Goal: Information Seeking & Learning: Compare options

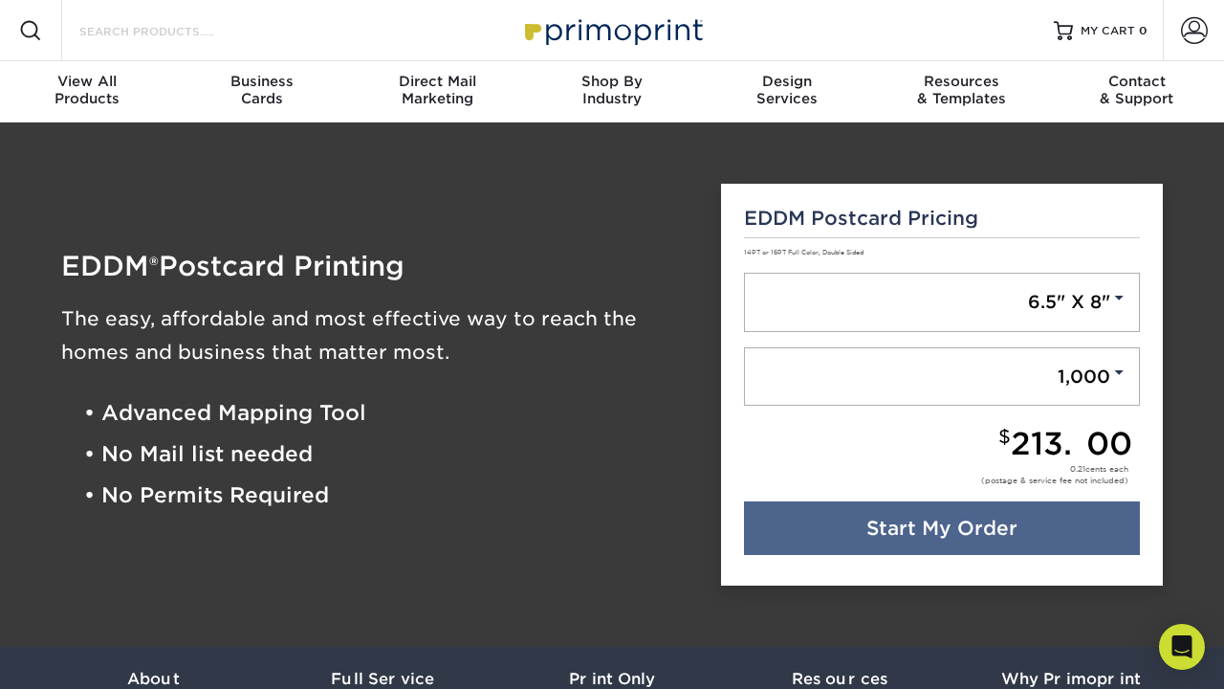
click at [173, 31] on input "Search Products" at bounding box center [170, 30] width 187 height 23
type input "traditional direct mail pricing"
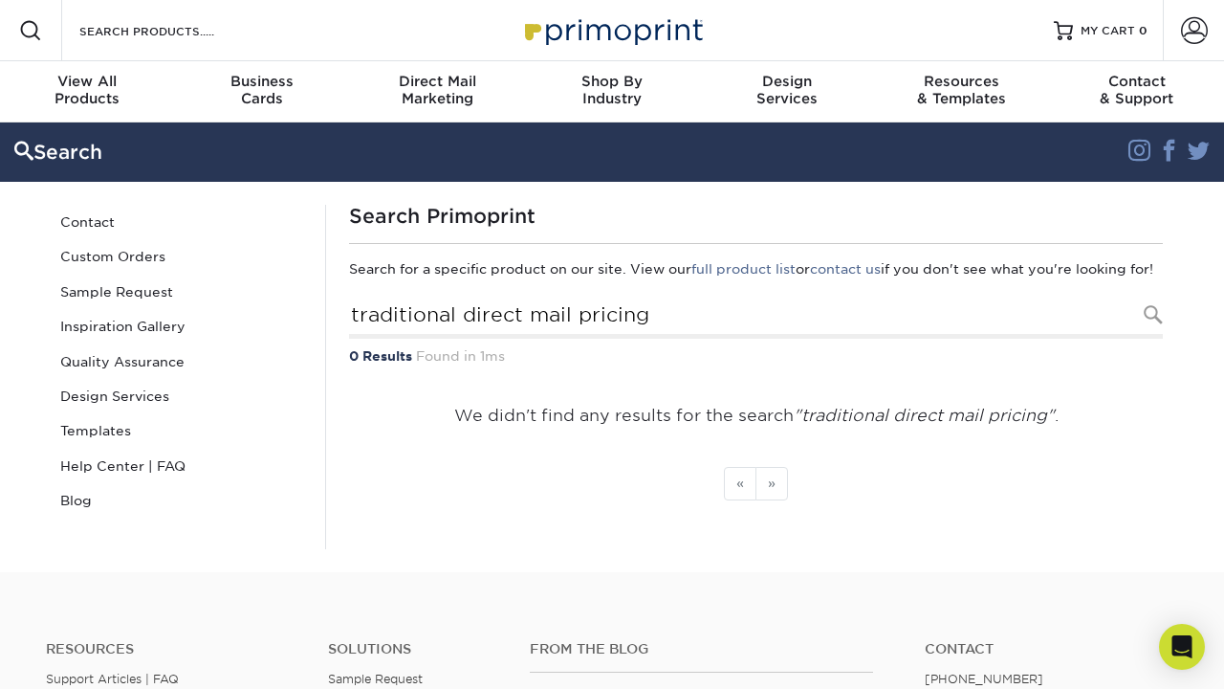
click at [761, 339] on input "traditional direct mail pricing" at bounding box center [756, 317] width 814 height 44
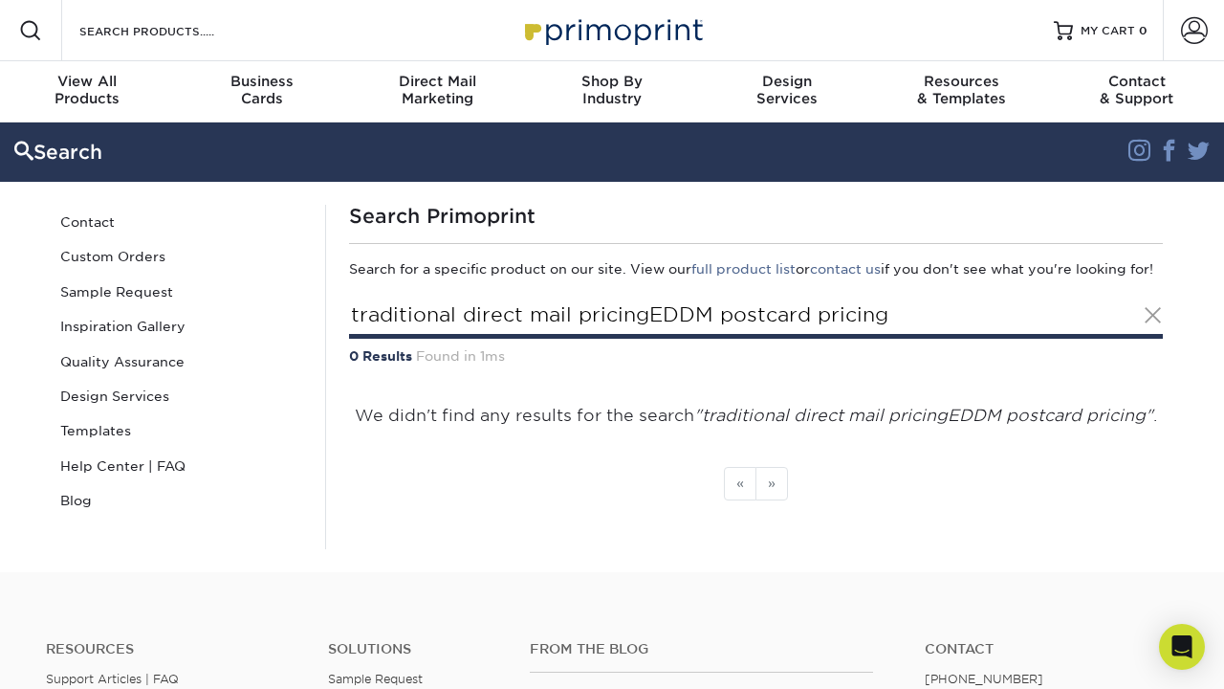
click at [747, 339] on input "traditional direct mail pricingEDDM postcard pricing" at bounding box center [756, 317] width 814 height 44
click at [749, 339] on input "traditional direct mail pricingEDDM posEDDM postcard cost" at bounding box center [756, 317] width 814 height 44
type input "traditional direct mail pricingEDDM posEDDM postcard cost vs traditional direct…"
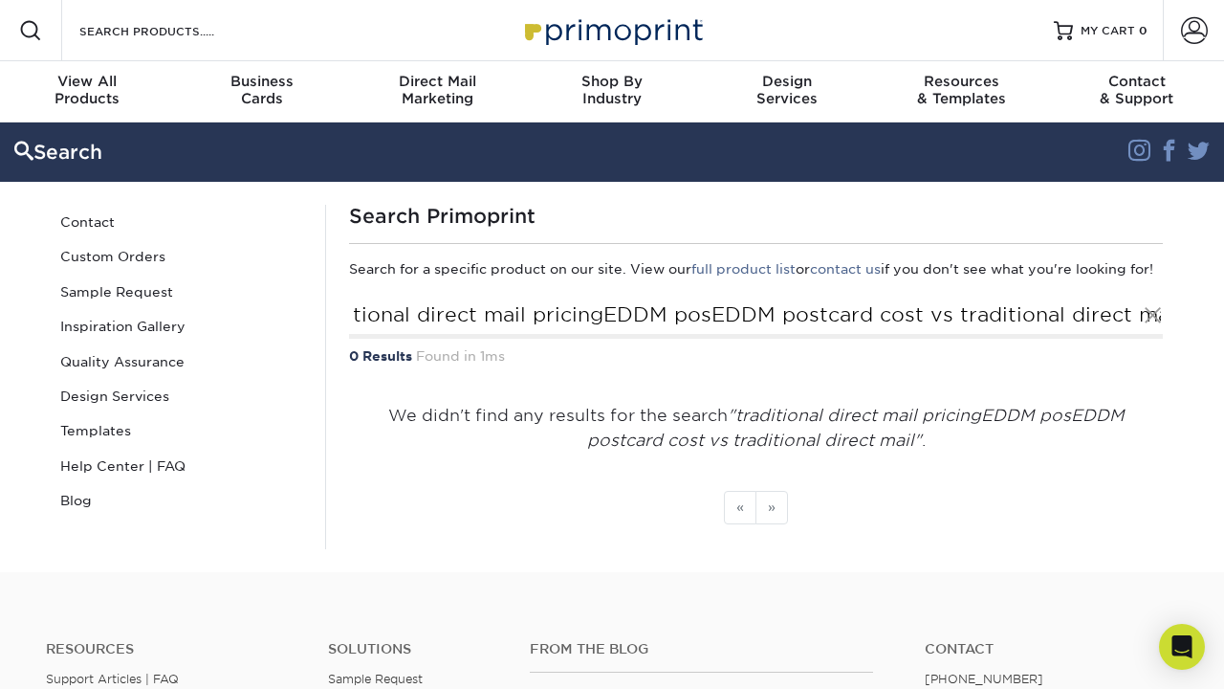
click at [159, 33] on input "Search Products" at bounding box center [170, 30] width 187 height 23
type input "EDDM postcard cost vs traditional direct mail"
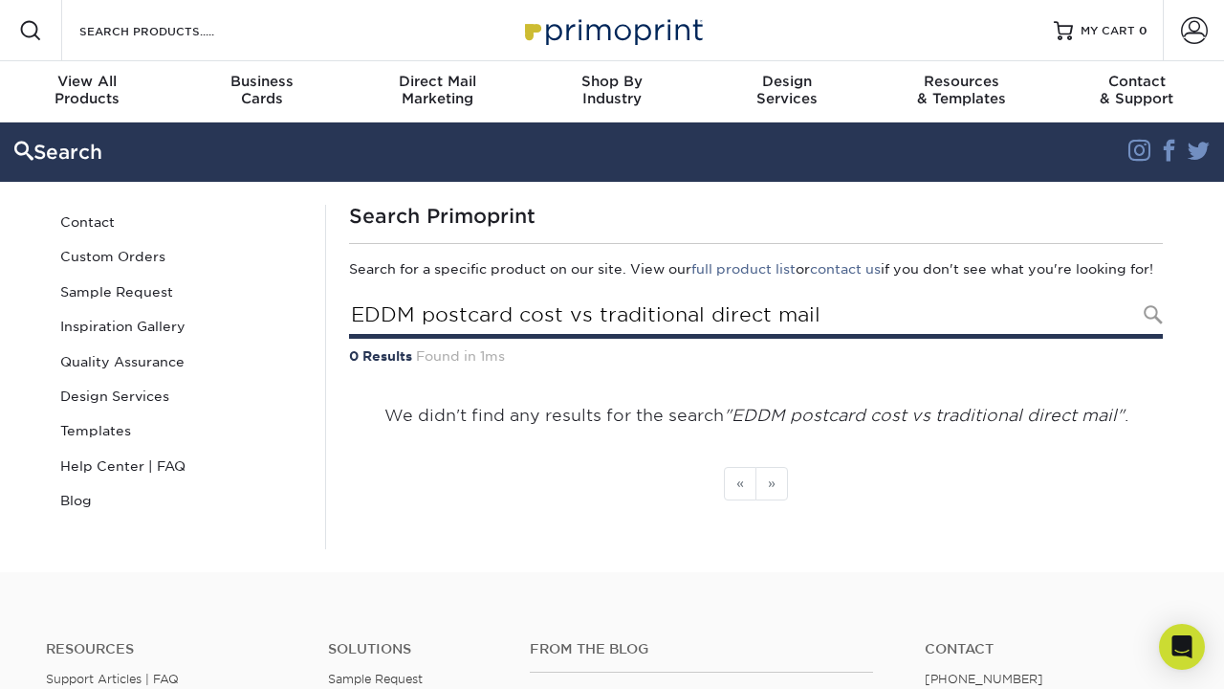
click at [728, 338] on input "EDDM postcard cost vs traditional direct mail" at bounding box center [756, 317] width 814 height 44
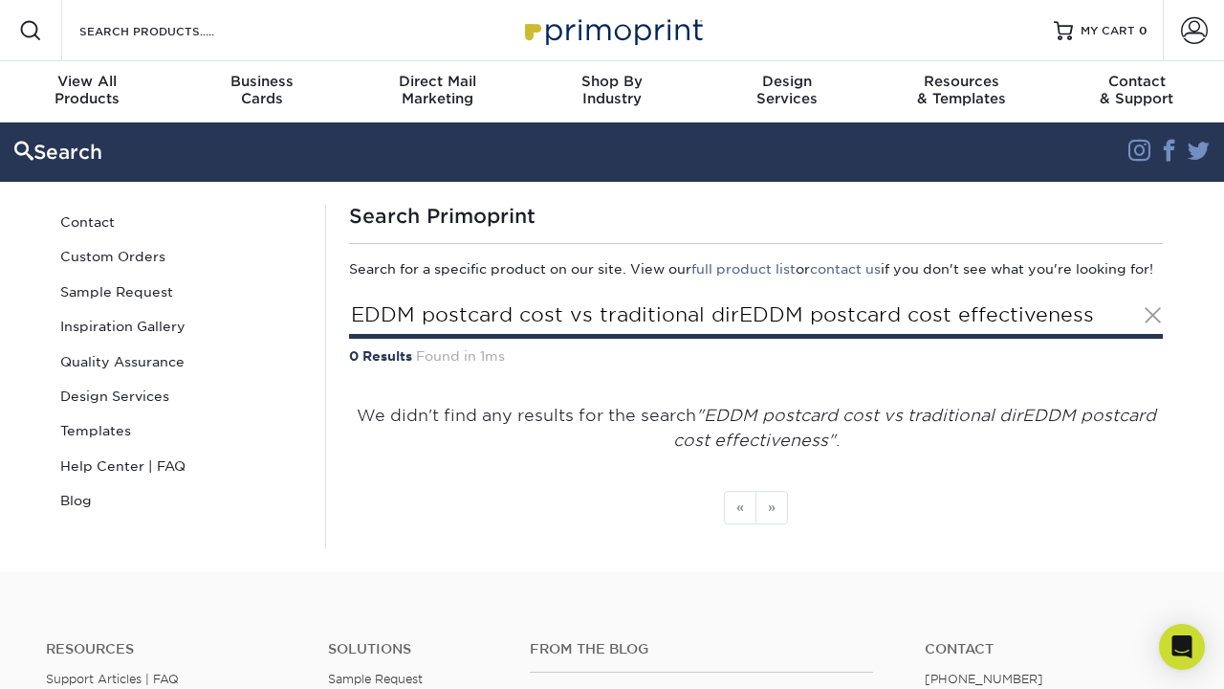
click at [762, 339] on input "EDDM postcard cost vs traditional dirEDDM postcard cost effectiveness" at bounding box center [756, 317] width 814 height 44
type input "EDDM postcard cost vs traditional dirEDEDDM postcard cost comparison"
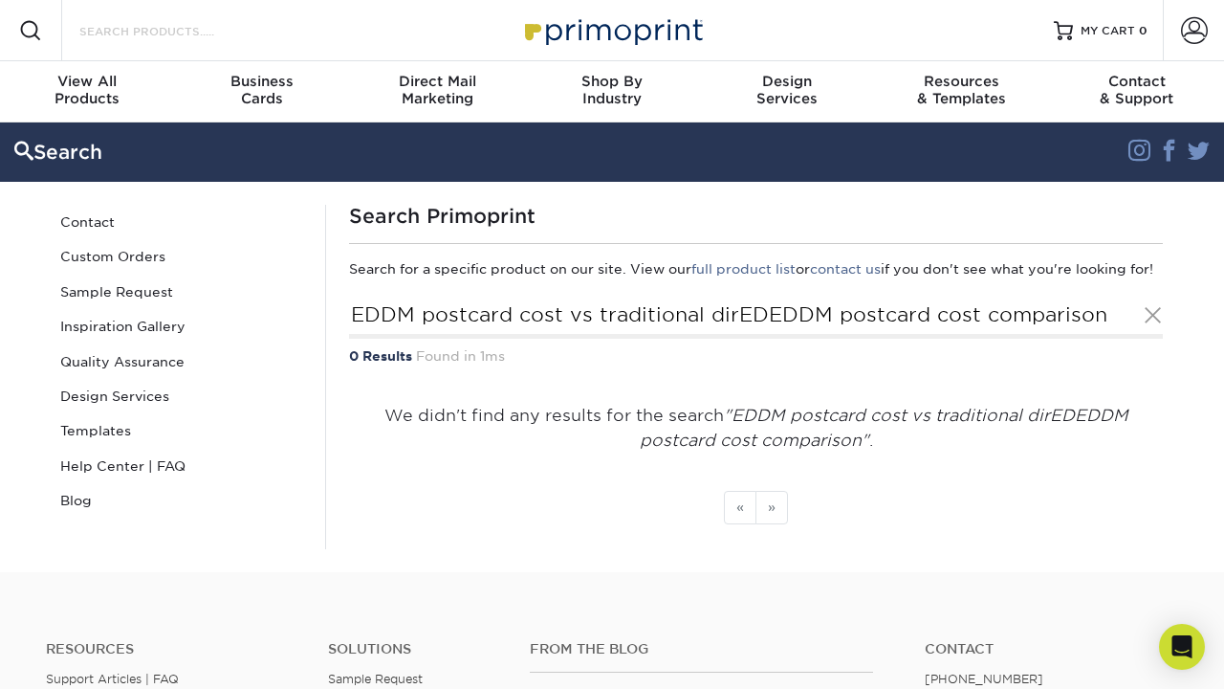
click at [148, 33] on input "Search Products" at bounding box center [170, 30] width 187 height 23
type input "EDDM postcard cost"
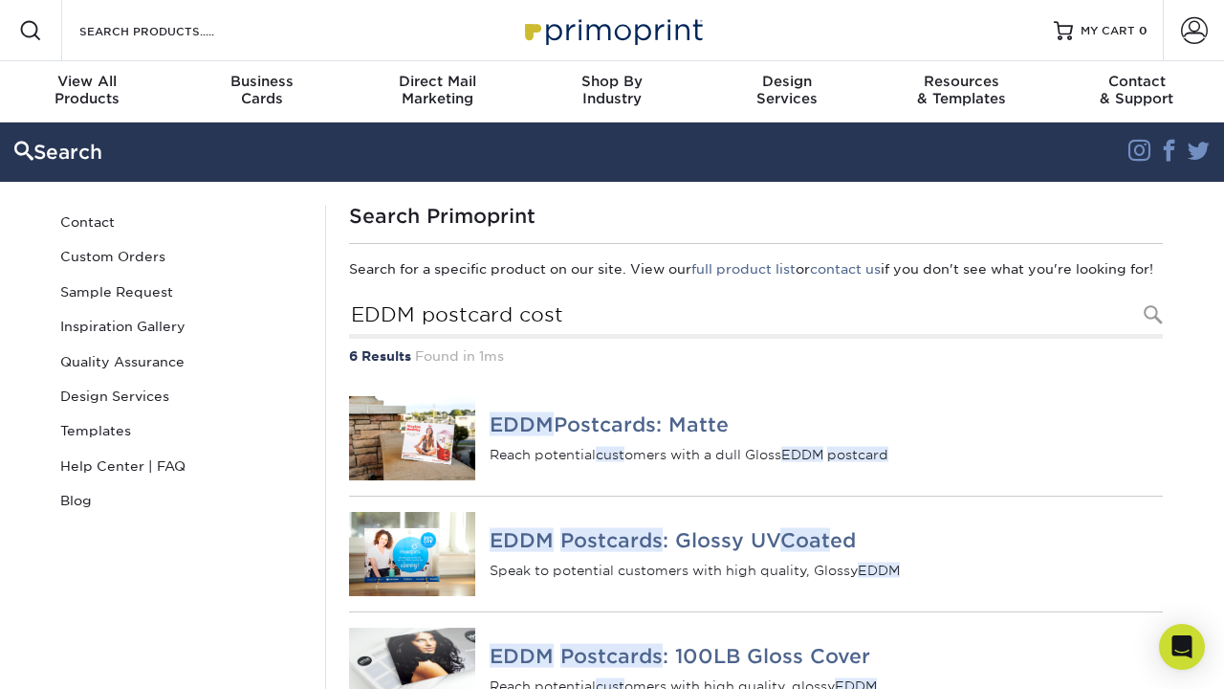
click at [427, 460] on img at bounding box center [412, 438] width 126 height 84
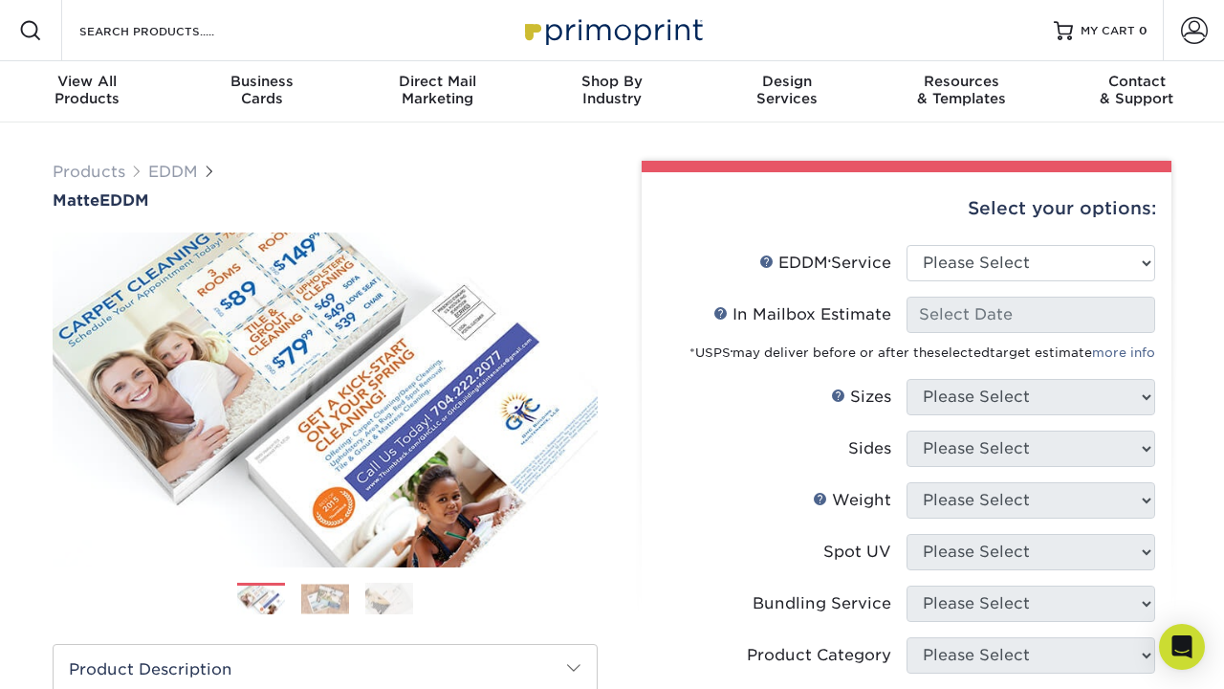
scroll to position [1027, 0]
